Goal: Information Seeking & Learning: Learn about a topic

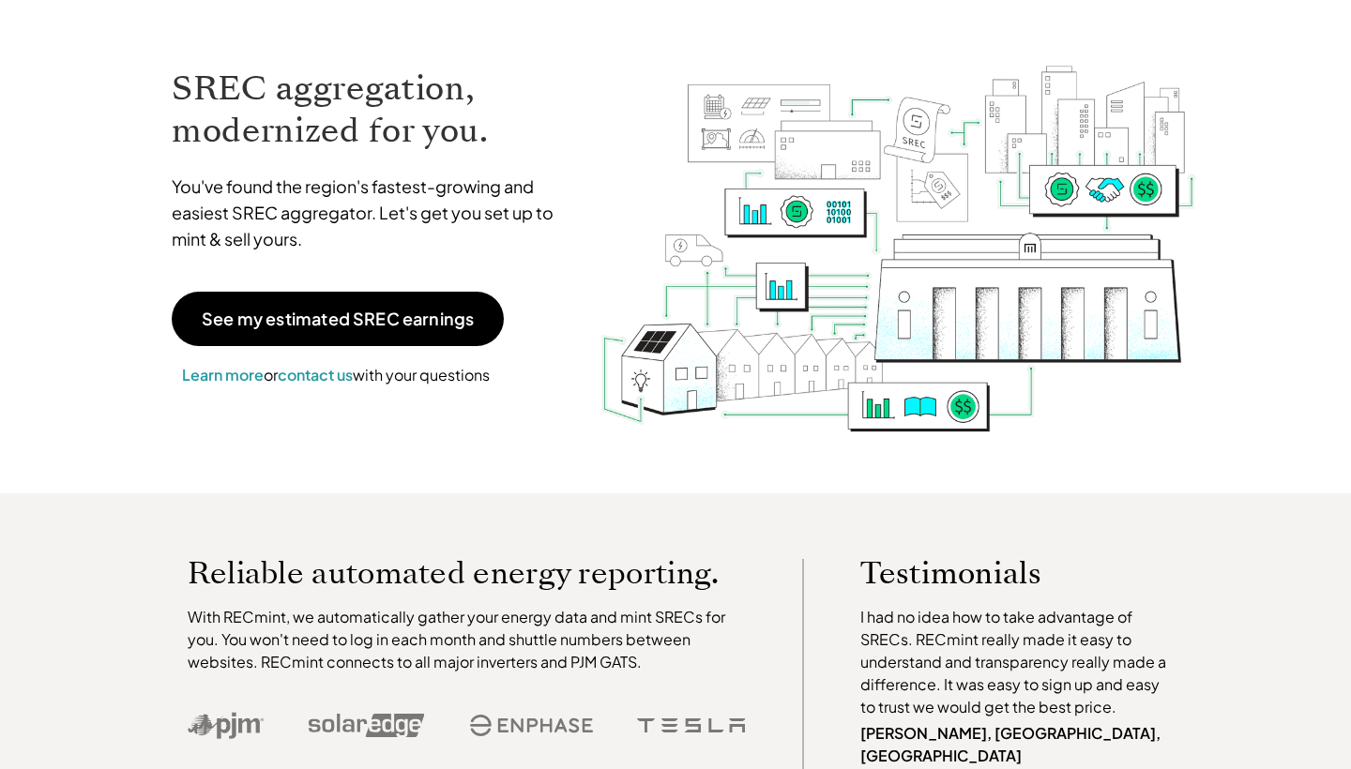
scroll to position [30, 0]
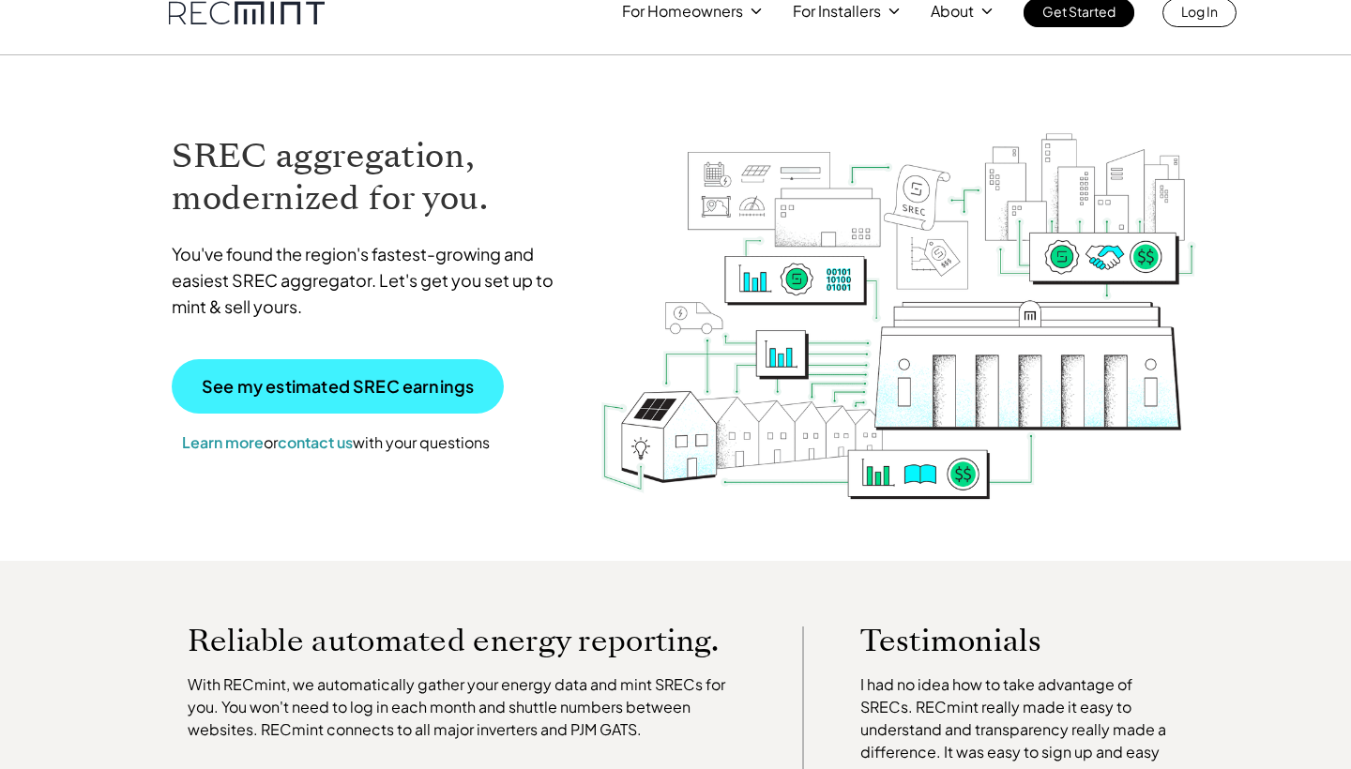
click at [262, 392] on p "See my estimated SREC earnings" at bounding box center [338, 386] width 272 height 17
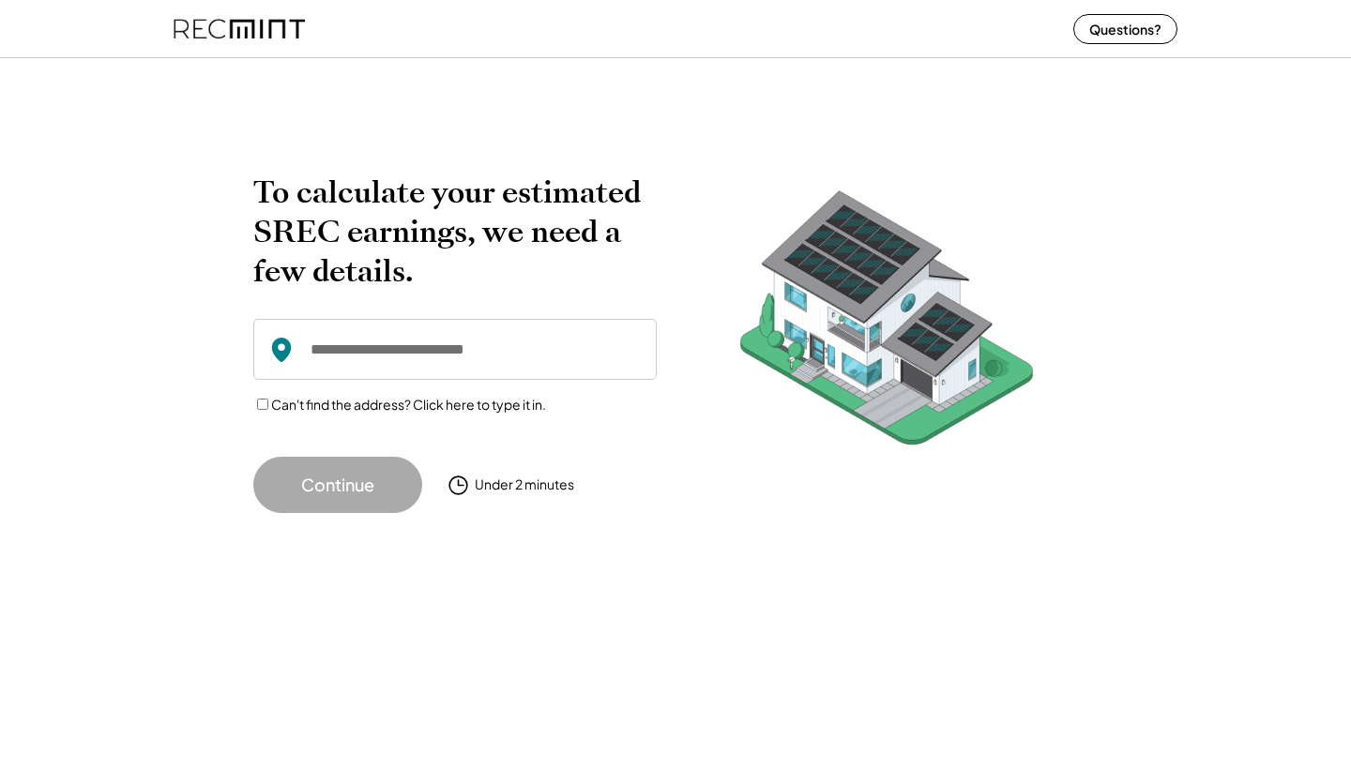
click at [340, 354] on input "input" at bounding box center [454, 349] width 403 height 61
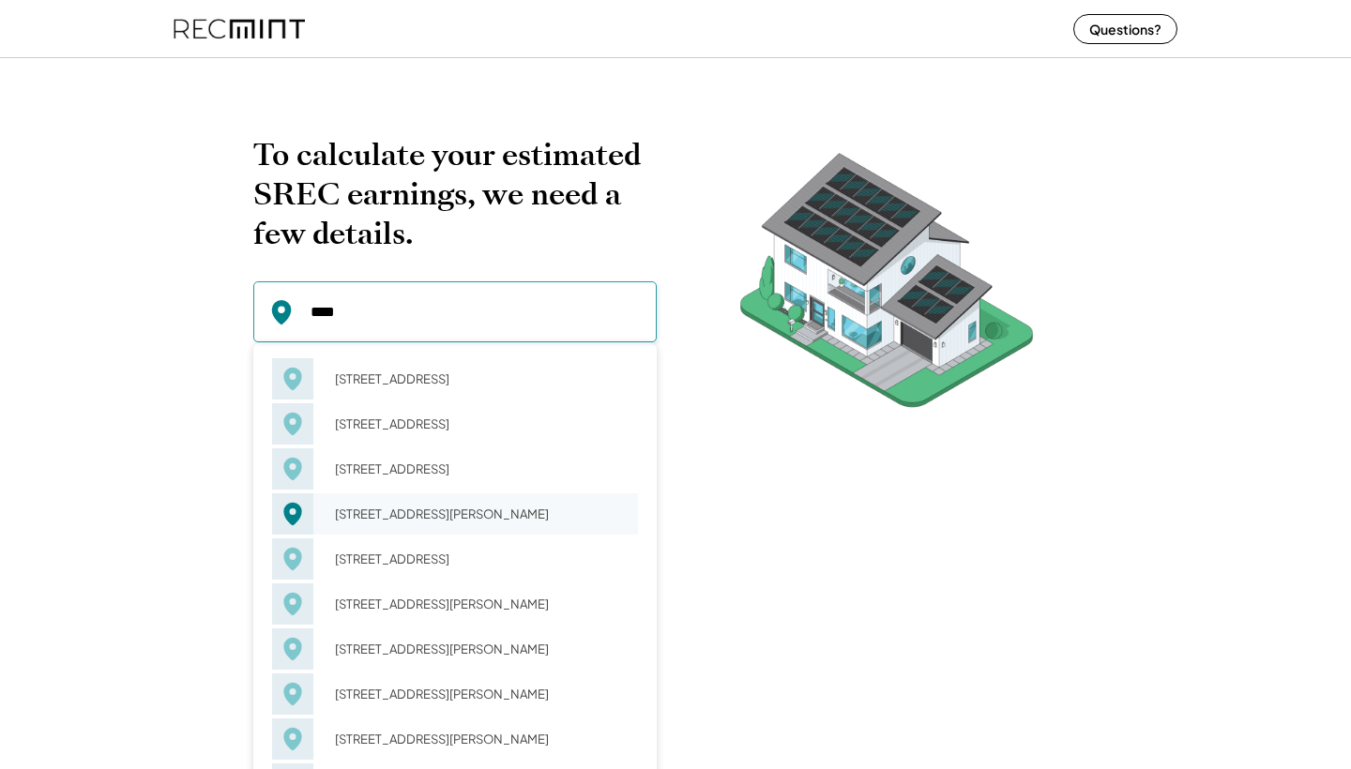
click at [391, 523] on div "109 Forest Glen Ln Palmyra, VA 22963" at bounding box center [480, 514] width 315 height 26
type input "**********"
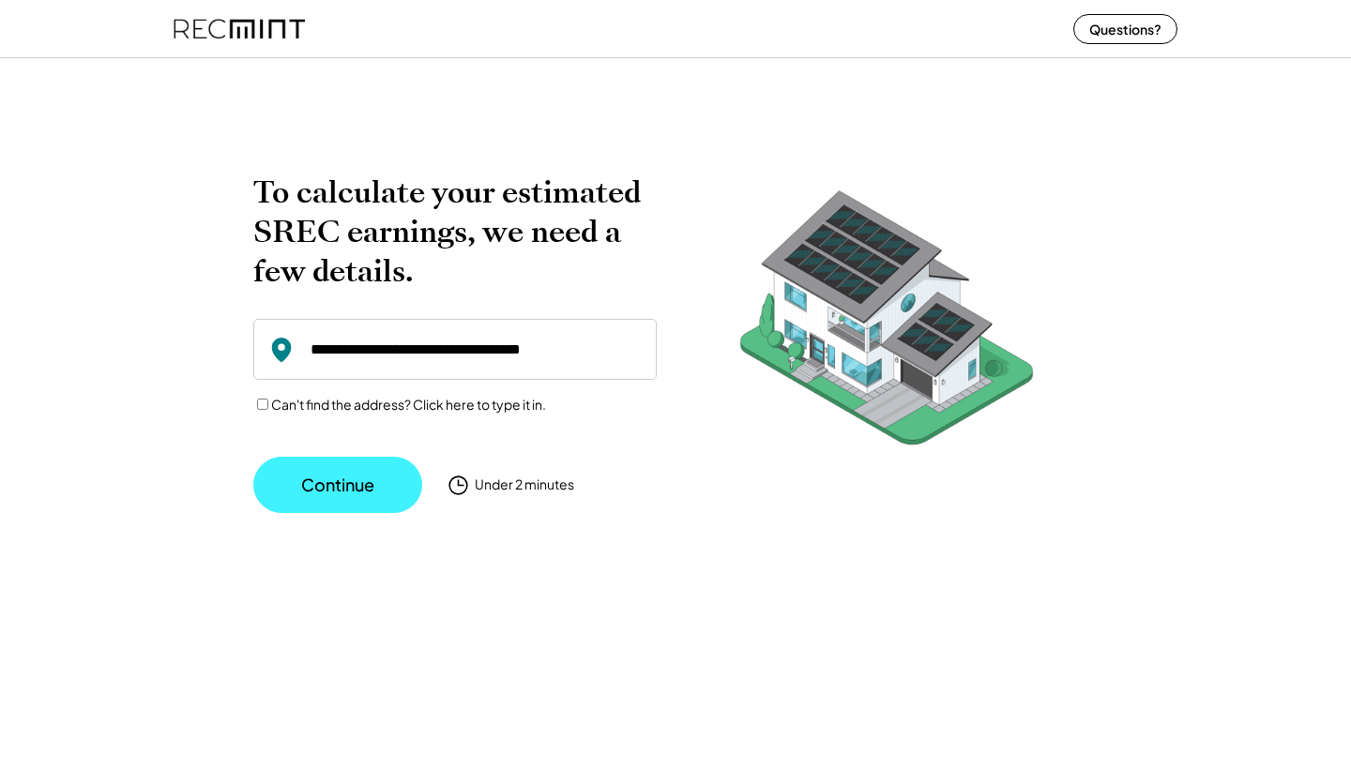
click at [318, 489] on button "Continue" at bounding box center [337, 485] width 169 height 56
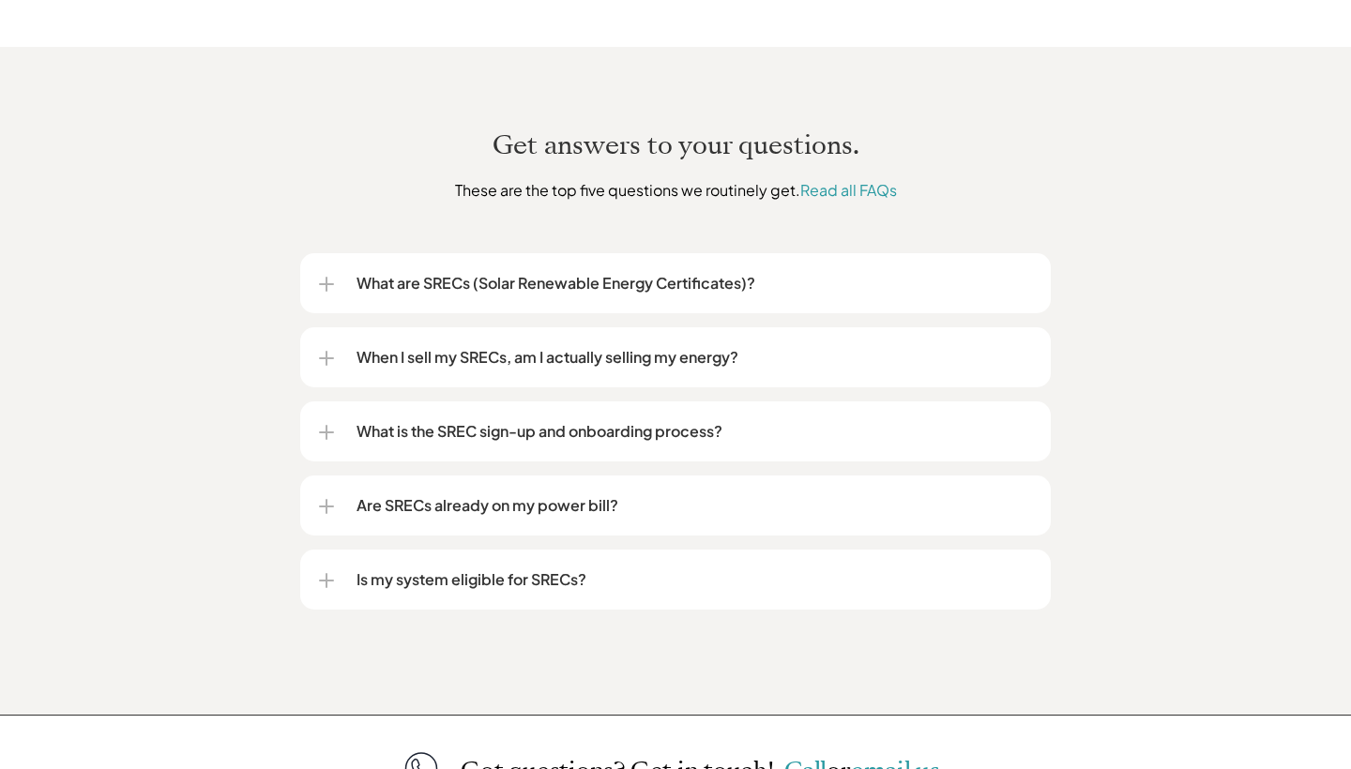
scroll to position [2206, 0]
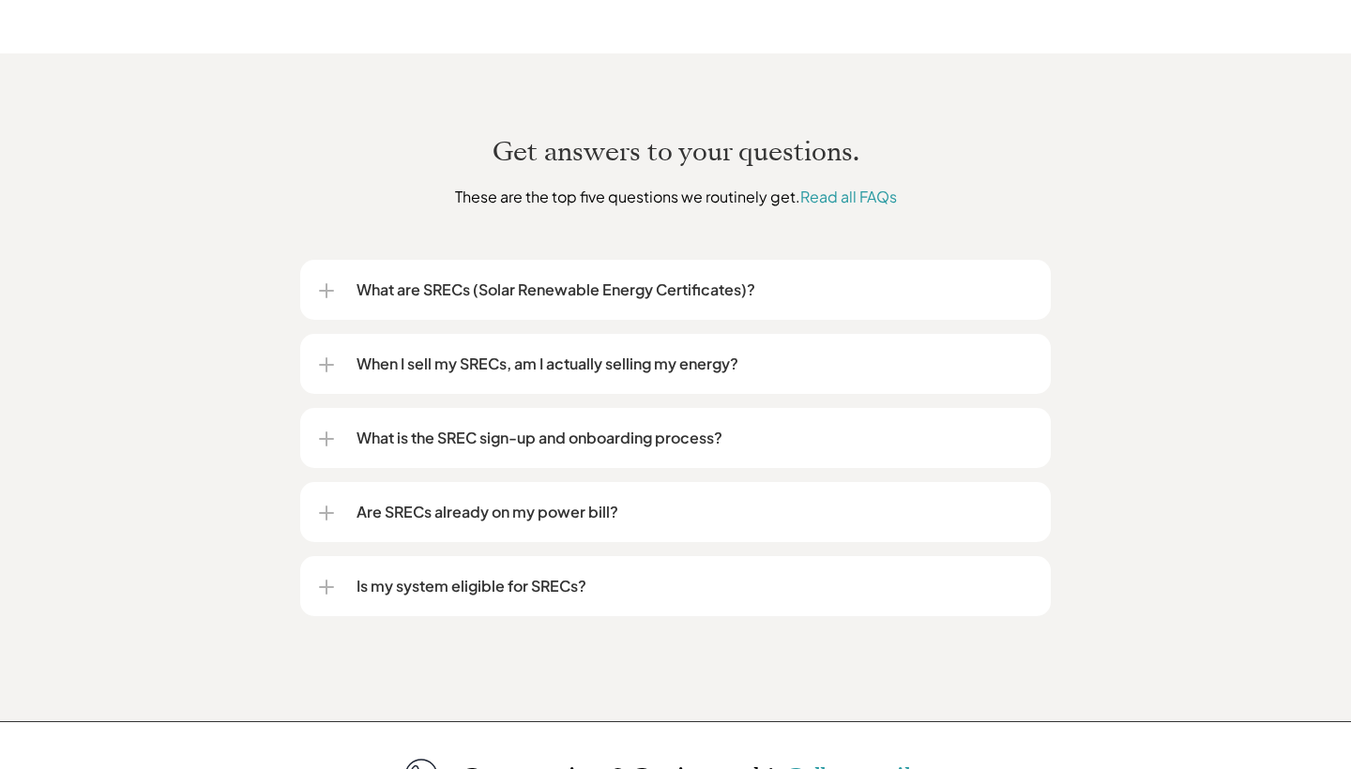
click at [326, 283] on div at bounding box center [326, 290] width 2 height 15
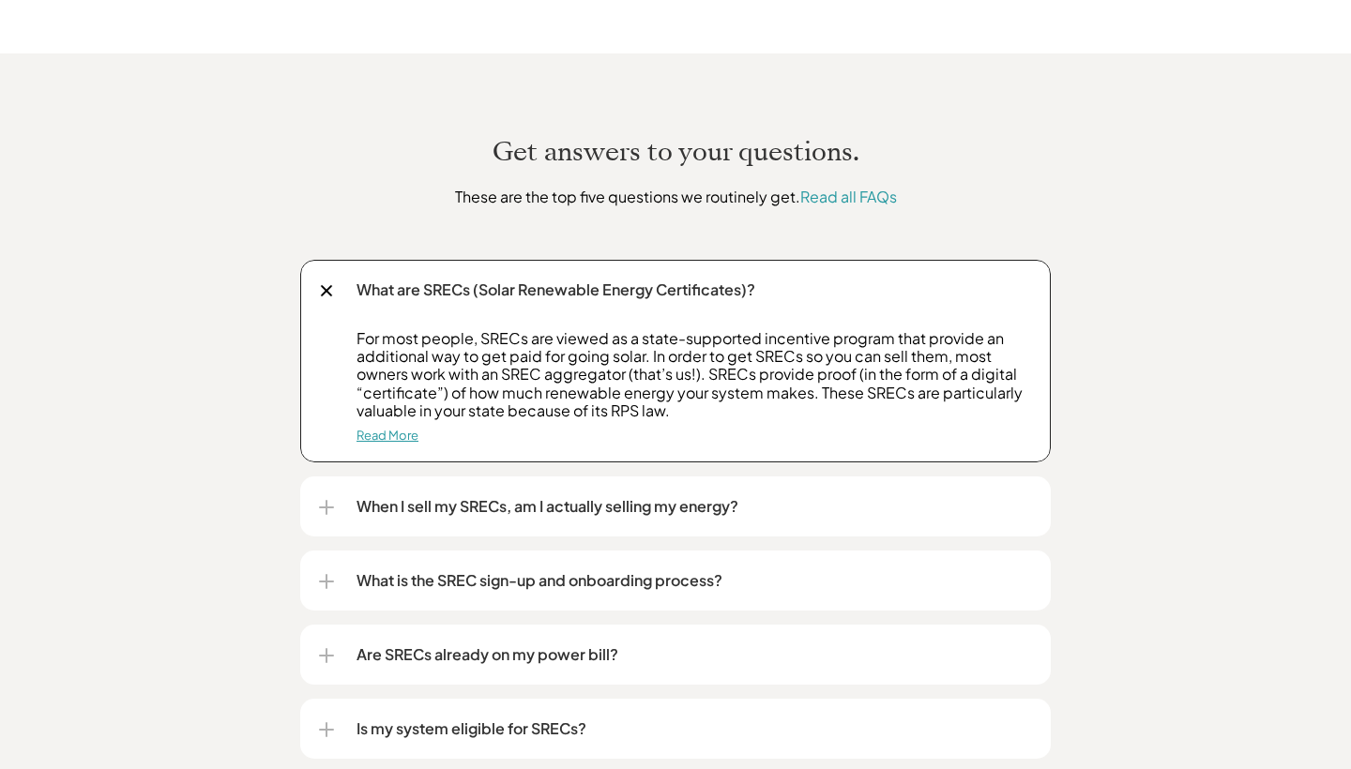
click at [394, 428] on link "Read More" at bounding box center [387, 435] width 62 height 15
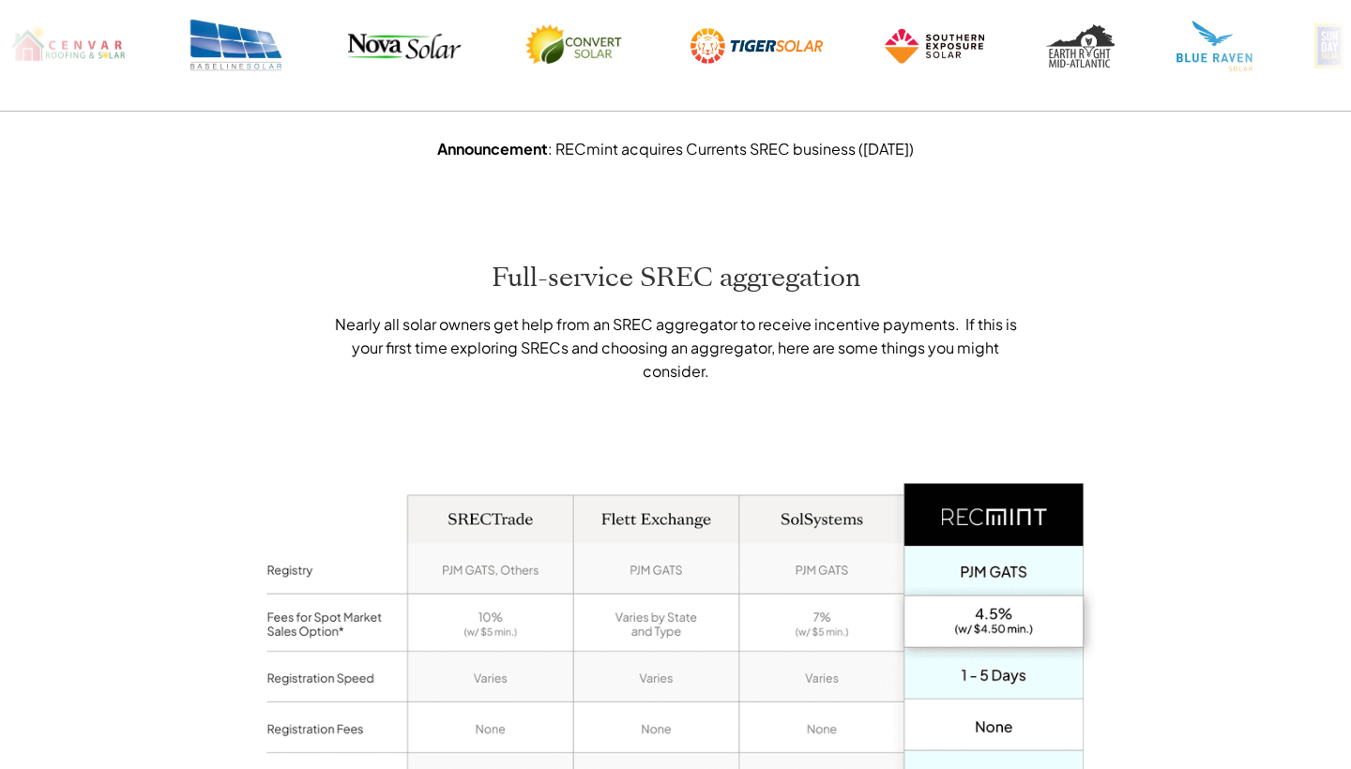
scroll to position [963, 0]
